Goal: Information Seeking & Learning: Compare options

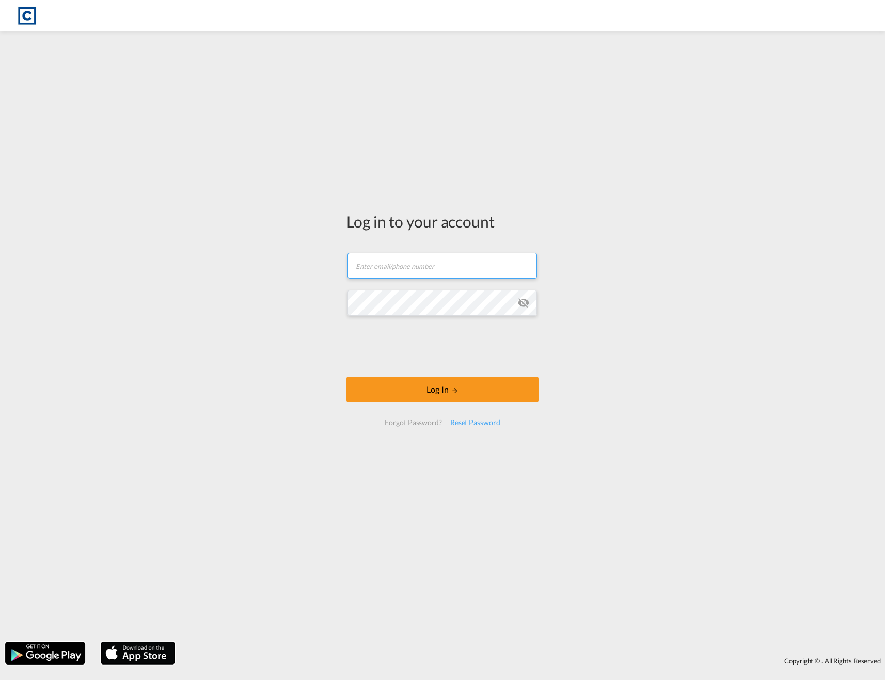
click at [447, 272] on input "text" at bounding box center [441, 266] width 189 height 26
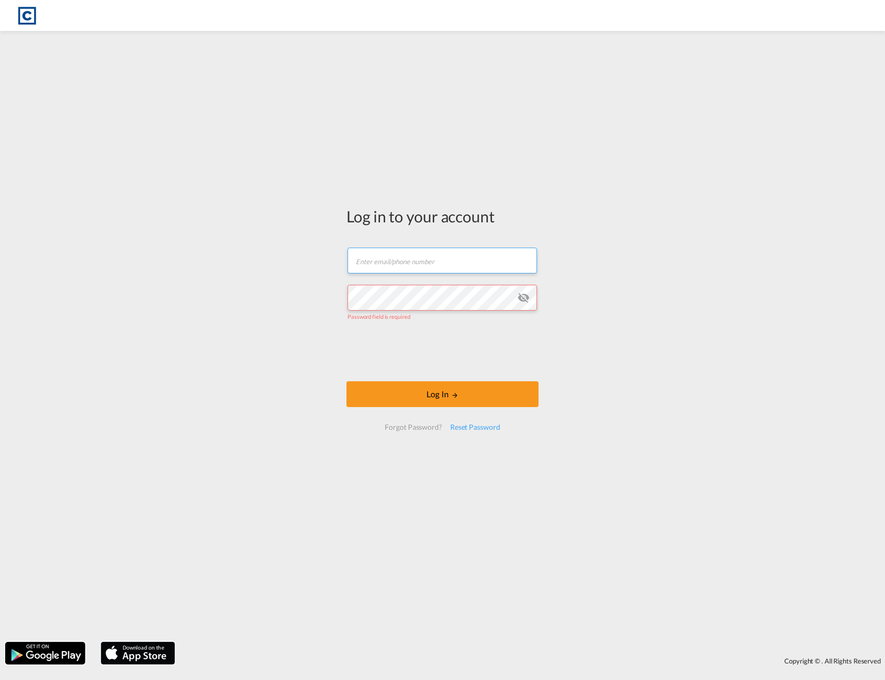
click at [0, 0] on com-1password-button at bounding box center [0, 0] width 0 height 0
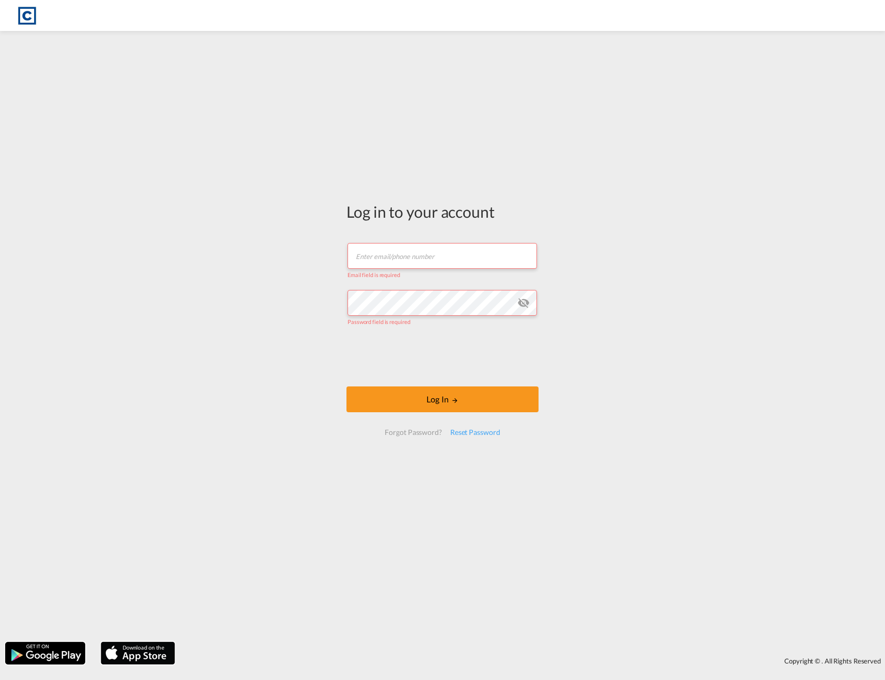
type input "[EMAIL_ADDRESS][PERSON_NAME][DOMAIN_NAME]"
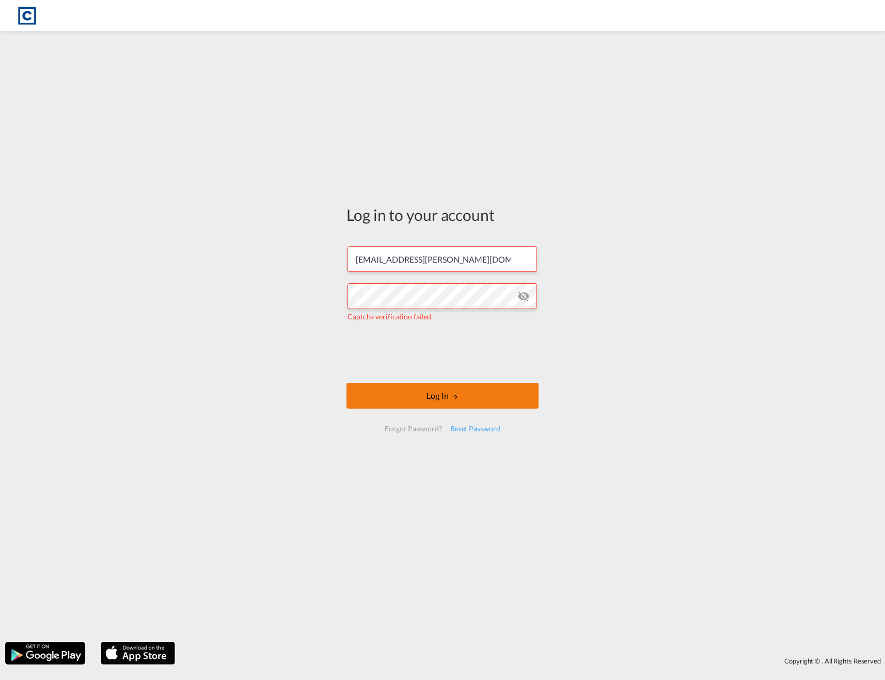
click at [419, 396] on button "Log In" at bounding box center [442, 396] width 192 height 26
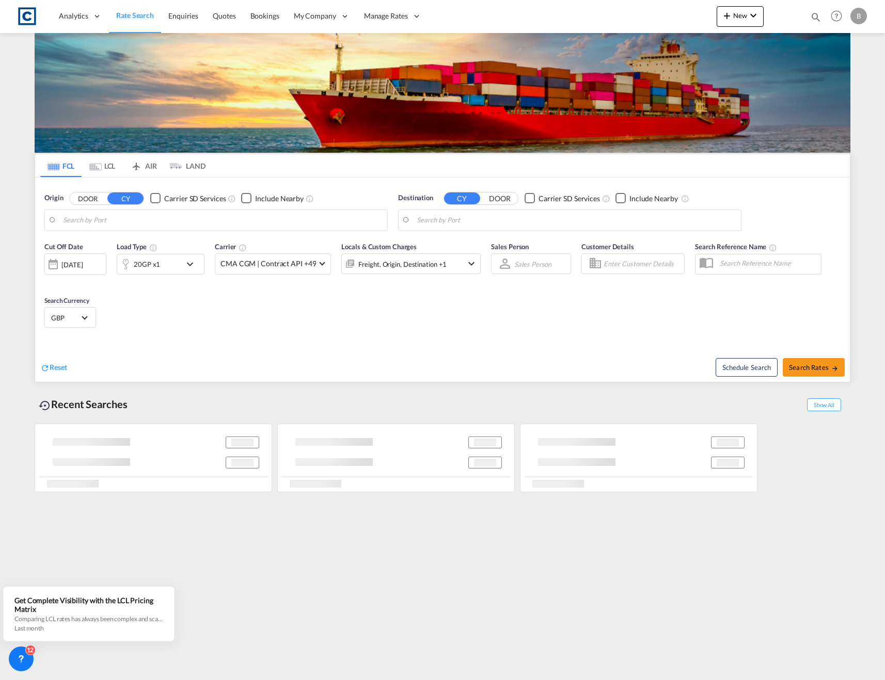
type input "Ningbo, CNNGB"
type input "[GEOGRAPHIC_DATA], [GEOGRAPHIC_DATA]"
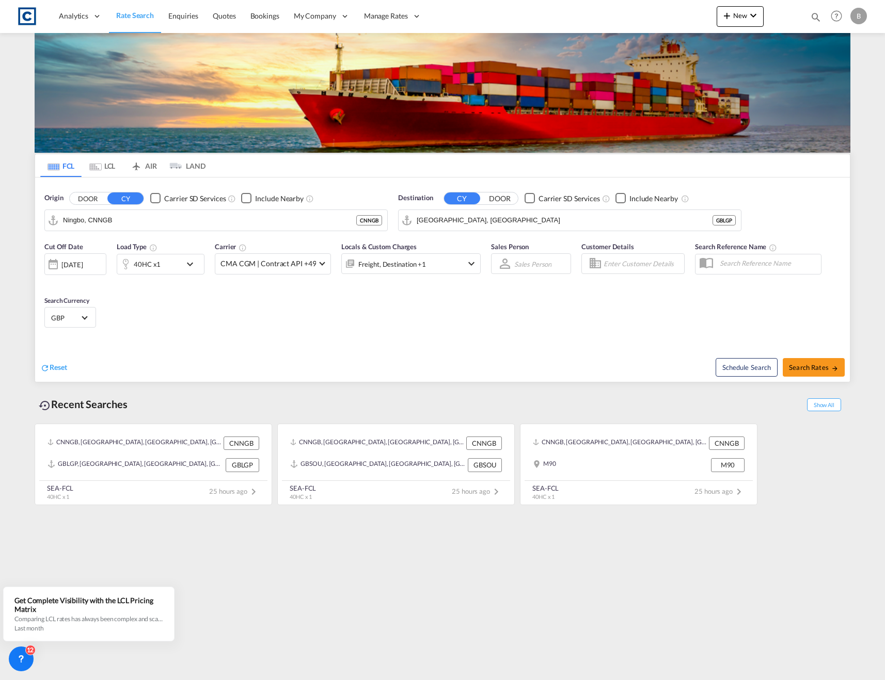
click at [108, 171] on md-tab-item "LCL" at bounding box center [102, 165] width 41 height 23
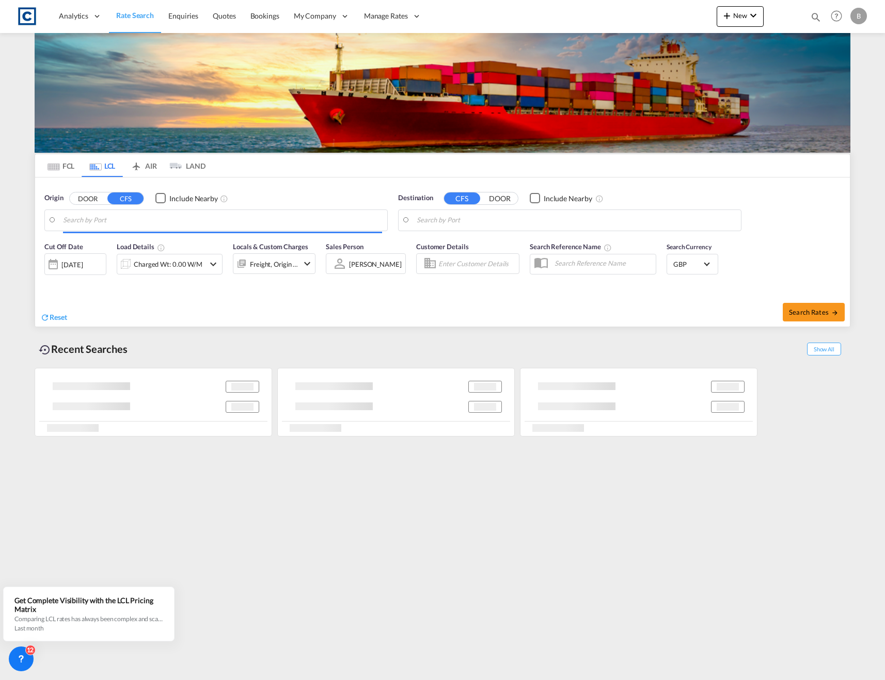
type input "GB-M4, [GEOGRAPHIC_DATA]"
type input "US-27405, [GEOGRAPHIC_DATA], [US_STATE]"
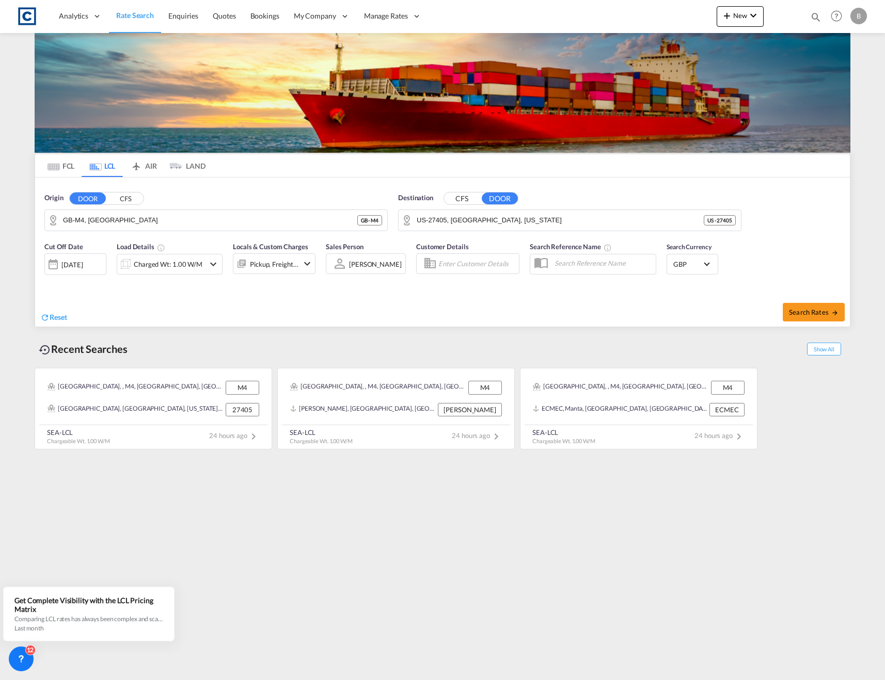
click at [146, 171] on md-tab-item "AIR" at bounding box center [143, 165] width 41 height 23
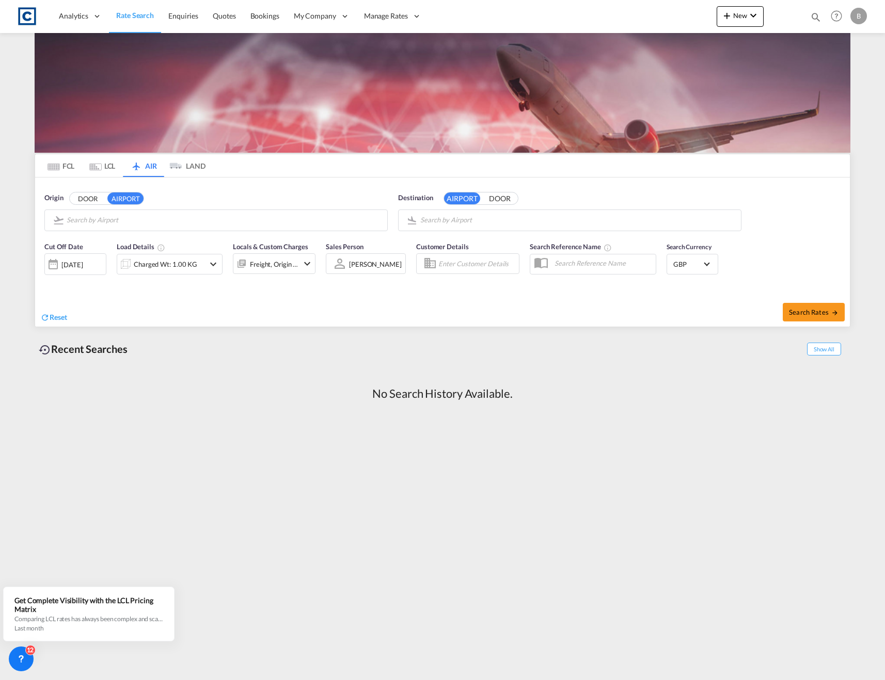
click at [174, 171] on md-icon "Use the left and right arrow keys to navigate between tabs" at bounding box center [175, 165] width 12 height 15
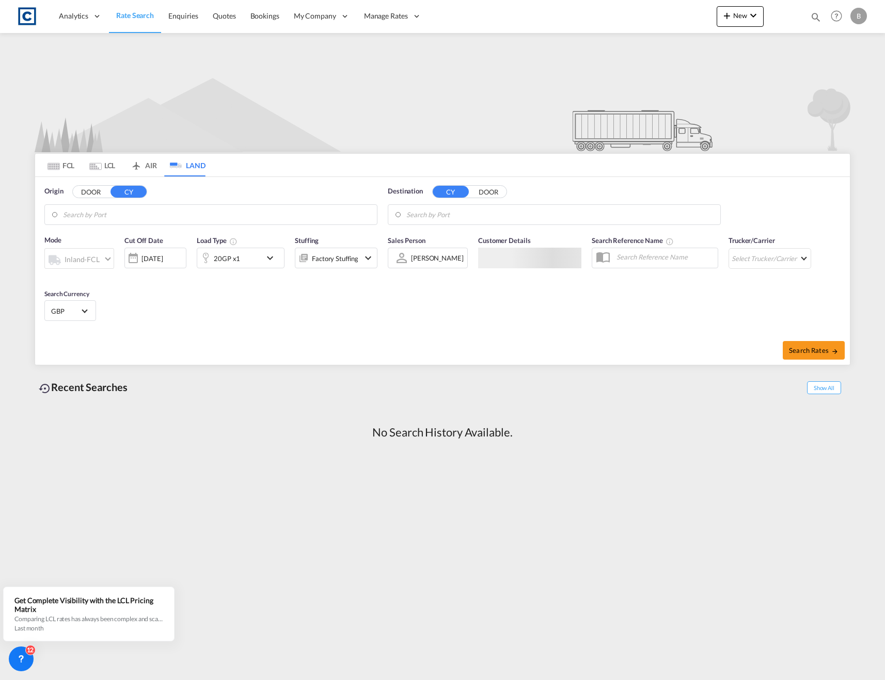
click at [67, 166] on md-tab-item "FCL" at bounding box center [60, 165] width 41 height 23
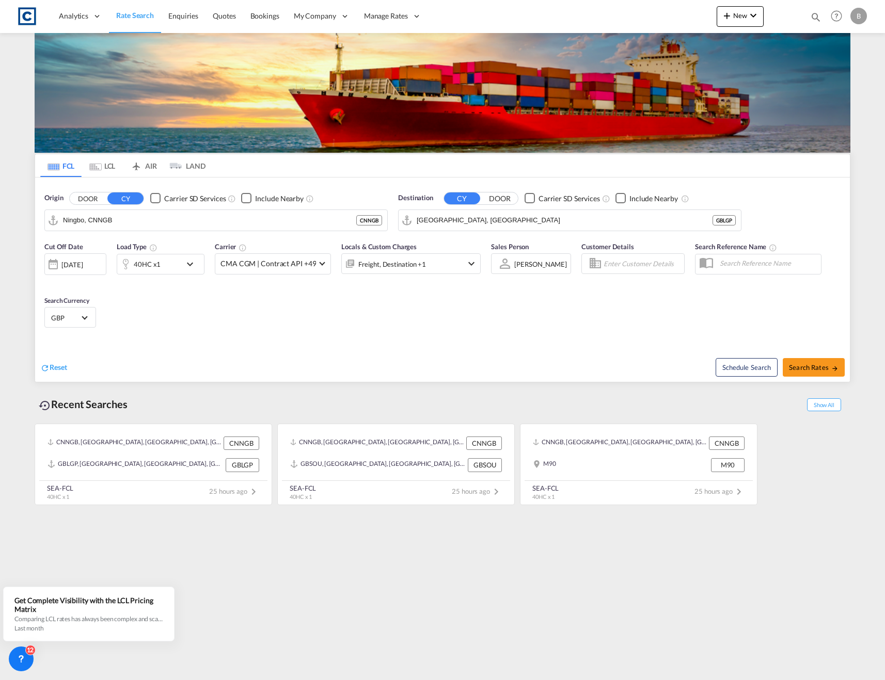
click at [111, 170] on md-tab-item "LCL" at bounding box center [102, 165] width 41 height 23
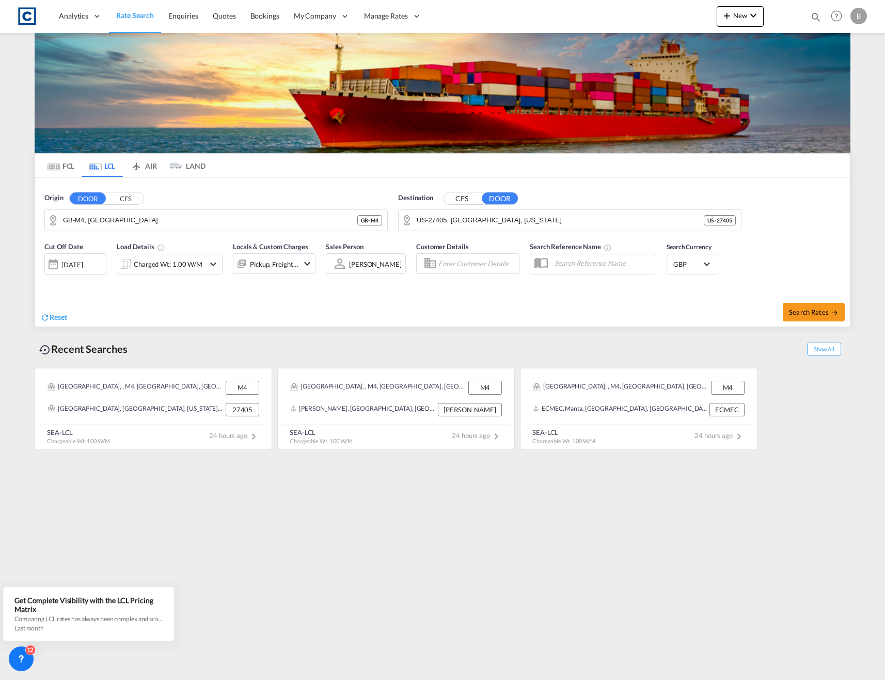
click at [145, 166] on md-tab-item "AIR" at bounding box center [143, 165] width 41 height 23
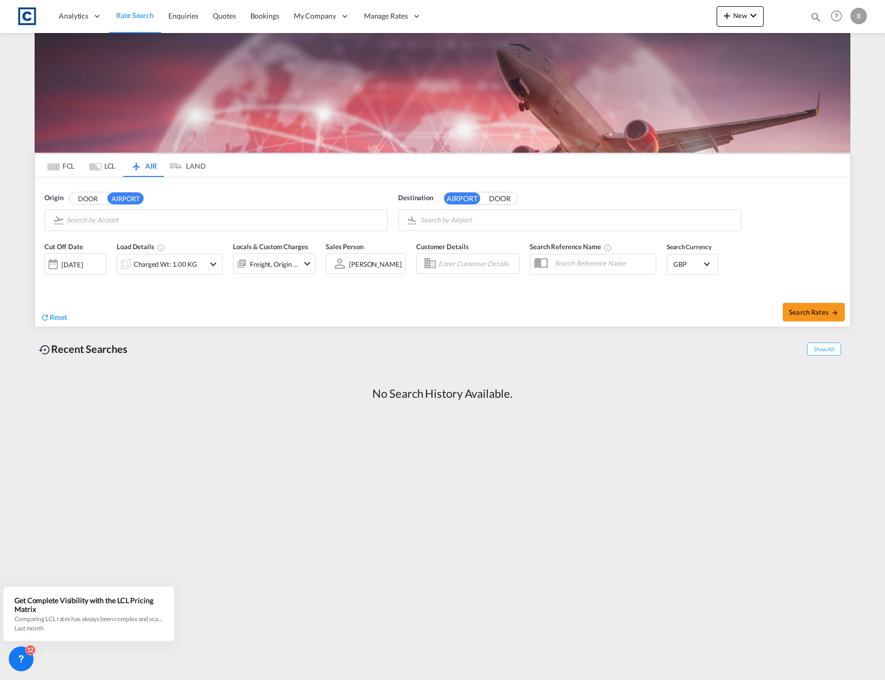
click at [178, 163] on md-icon "Use the left and right arrow keys to navigate between tabs" at bounding box center [175, 165] width 12 height 15
